Goal: Task Accomplishment & Management: Complete application form

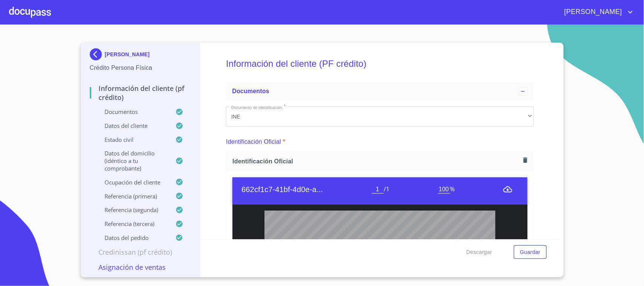
scroll to position [3115, 0]
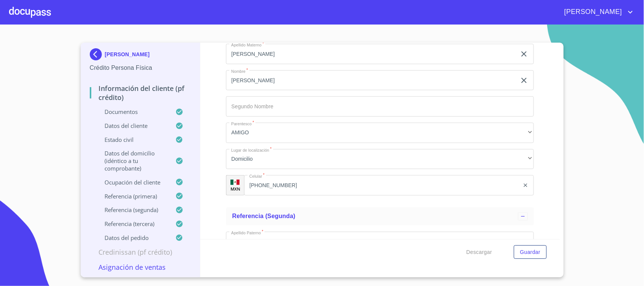
click at [36, 21] on div at bounding box center [30, 12] width 42 height 24
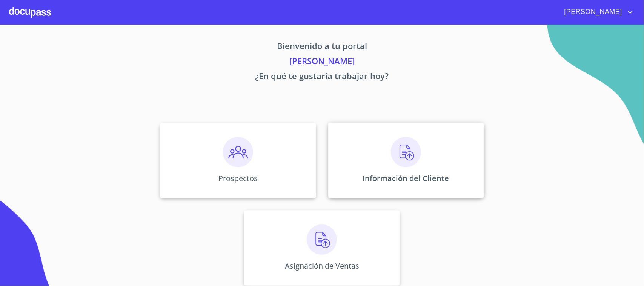
click at [377, 144] on div "Información del Cliente" at bounding box center [406, 160] width 156 height 75
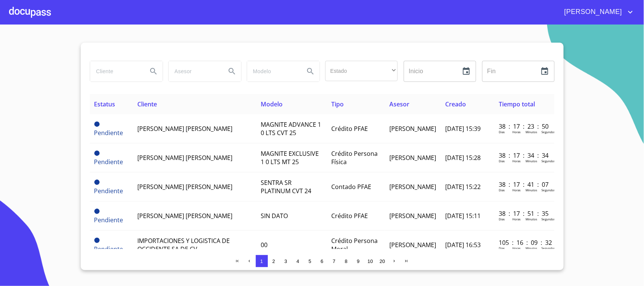
click at [123, 76] on input "search" at bounding box center [115, 71] width 51 height 20
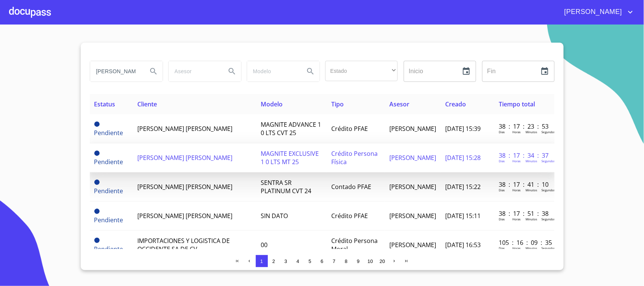
type input "[PERSON_NAME]"
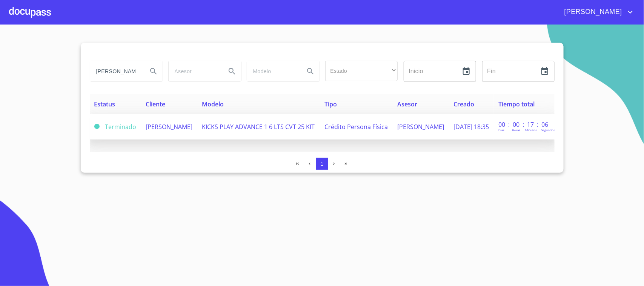
click at [197, 138] on td "[PERSON_NAME]" at bounding box center [169, 126] width 56 height 25
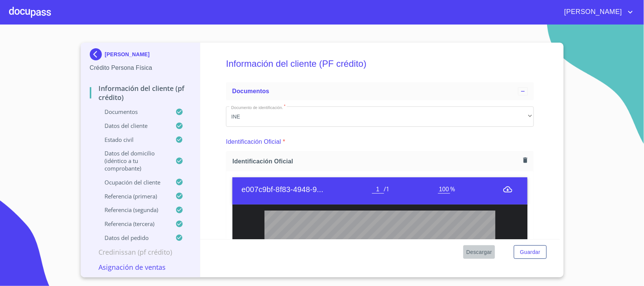
click at [487, 253] on span "Descargar" at bounding box center [479, 251] width 26 height 9
